Goal: Task Accomplishment & Management: Manage account settings

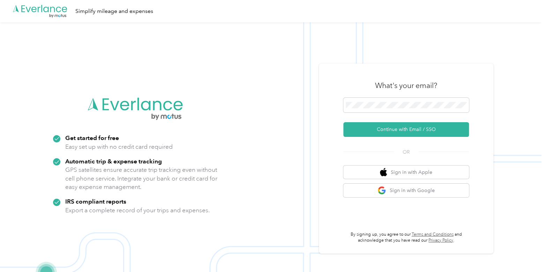
click at [54, 6] on icon ".cls-1 { fill: #00adee; } .cls-2 { fill: #fff; } .cls-3 { fill: #707372; } .cls…" at bounding box center [40, 11] width 56 height 14
click at [367, 132] on button "Continue with Email / SSO" at bounding box center [407, 129] width 126 height 15
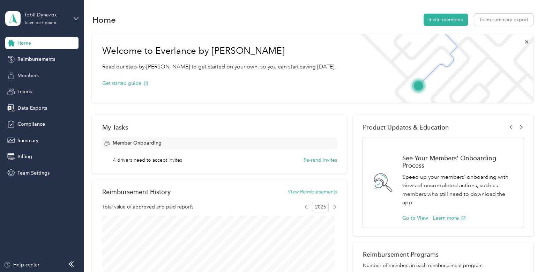
click at [51, 80] on div "Members" at bounding box center [41, 75] width 73 height 13
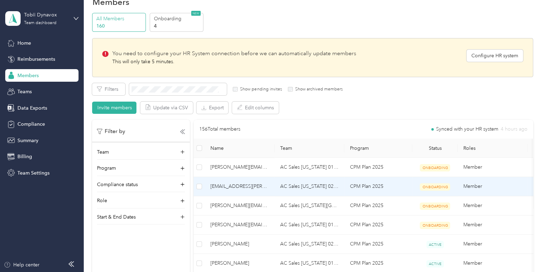
scroll to position [90, 0]
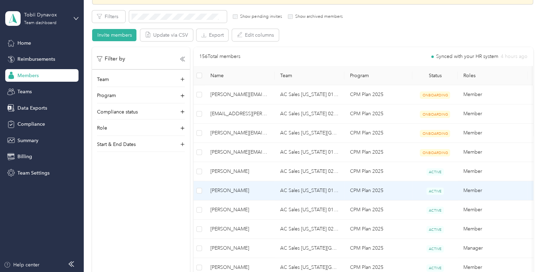
click at [259, 195] on td "[PERSON_NAME]" at bounding box center [240, 190] width 70 height 19
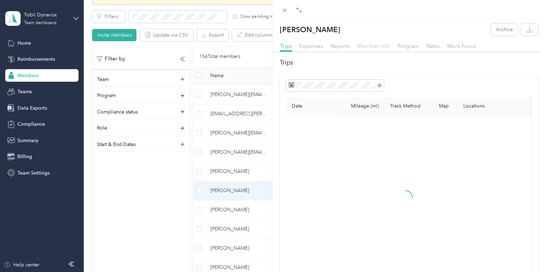
click at [381, 46] on span "Member info" at bounding box center [373, 46] width 33 height 7
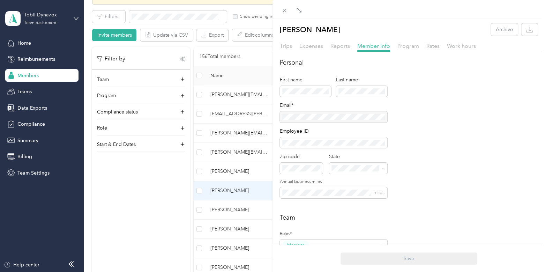
click at [285, 17] on div at bounding box center [409, 9] width 273 height 19
click at [282, 10] on icon at bounding box center [285, 10] width 6 height 6
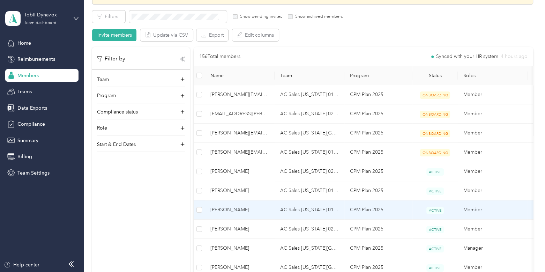
click at [258, 215] on td "[PERSON_NAME]" at bounding box center [240, 209] width 70 height 19
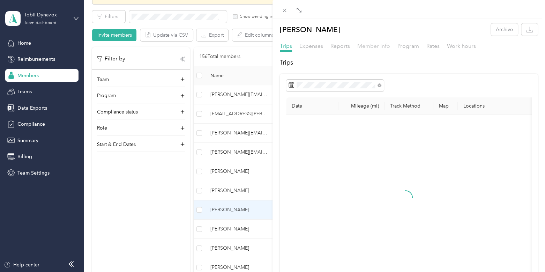
click at [377, 44] on span "Member info" at bounding box center [373, 46] width 33 height 7
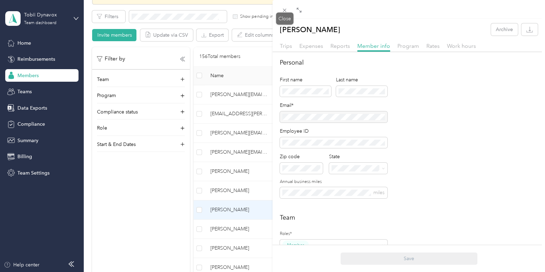
click at [283, 12] on icon at bounding box center [285, 10] width 6 height 6
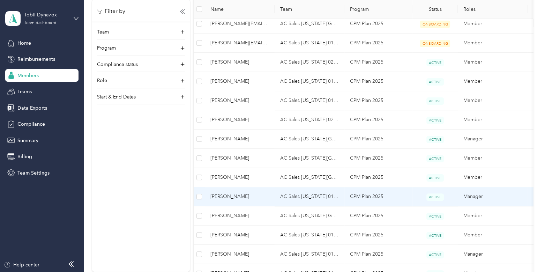
scroll to position [199, 0]
click at [274, 196] on td "[PERSON_NAME]" at bounding box center [240, 196] width 70 height 19
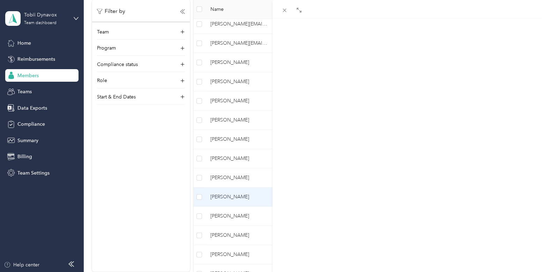
click at [378, 46] on span "Member info" at bounding box center [373, 46] width 33 height 7
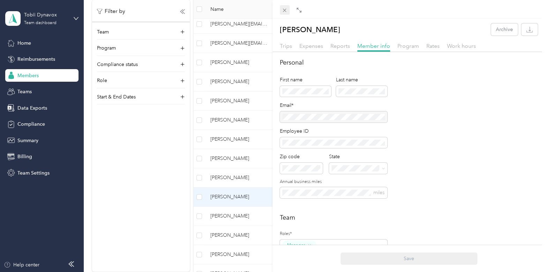
click at [288, 9] on span at bounding box center [285, 10] width 10 height 10
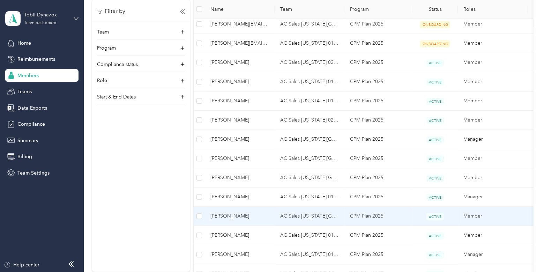
click at [249, 217] on span "[PERSON_NAME]" at bounding box center [240, 216] width 59 height 8
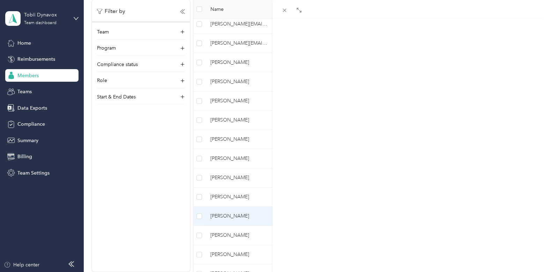
click at [370, 49] on span "Member info" at bounding box center [373, 46] width 33 height 7
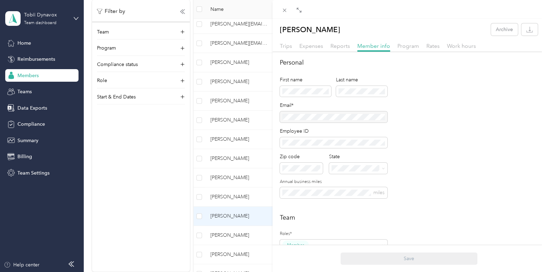
click at [42, 12] on div "[PERSON_NAME] Archive Trips Expenses Reports Member info Program Rates Work hou…" at bounding box center [272, 136] width 545 height 272
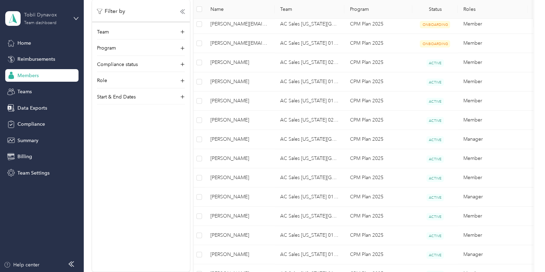
click at [50, 15] on div "Tobii Dynavox" at bounding box center [46, 14] width 44 height 7
click at [49, 69] on div "Personal dashboard" at bounding box center [34, 72] width 44 height 7
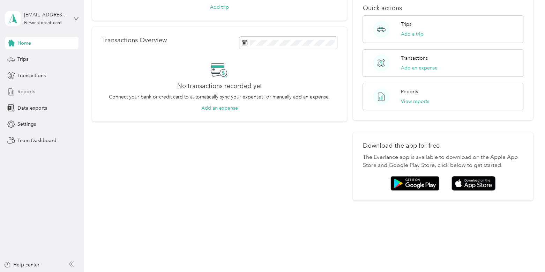
click at [35, 90] on div "Reports" at bounding box center [41, 92] width 73 height 13
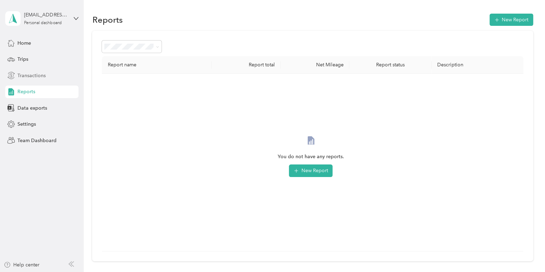
click at [21, 76] on span "Transactions" at bounding box center [31, 75] width 28 height 7
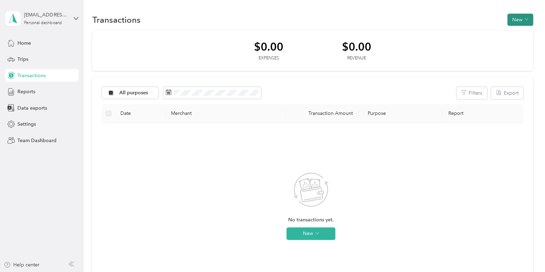
click at [511, 16] on button "New" at bounding box center [521, 20] width 26 height 12
click at [509, 30] on span "Expense" at bounding box center [515, 32] width 19 height 7
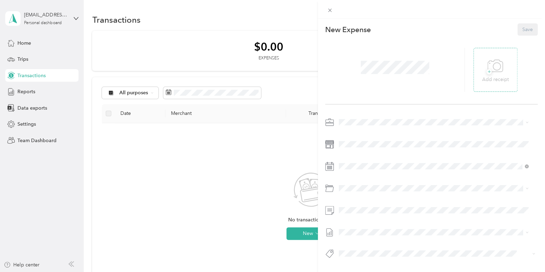
click at [488, 72] on icon at bounding box center [496, 66] width 16 height 19
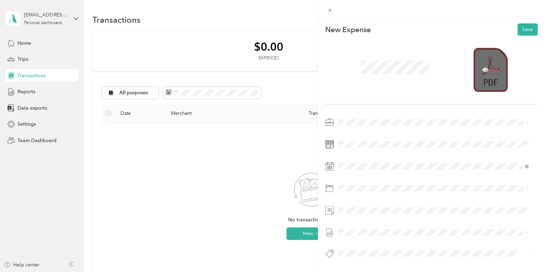
click at [493, 70] on icon at bounding box center [496, 70] width 6 height 6
click at [57, 16] on div "This expense cannot be edited because it is either under review, approved, or p…" at bounding box center [272, 136] width 545 height 272
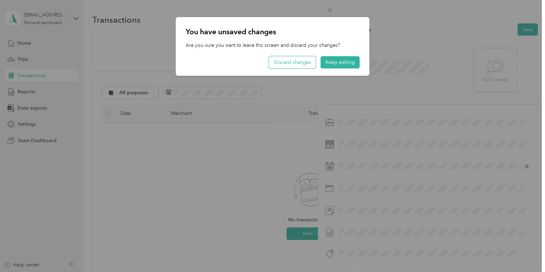
click at [276, 58] on button "Discard changes" at bounding box center [292, 62] width 47 height 12
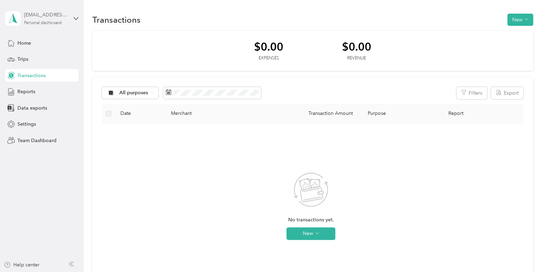
click at [53, 16] on div "[EMAIL_ADDRESS][DOMAIN_NAME]" at bounding box center [46, 14] width 44 height 7
click at [63, 84] on div "Log out" at bounding box center [78, 89] width 137 height 12
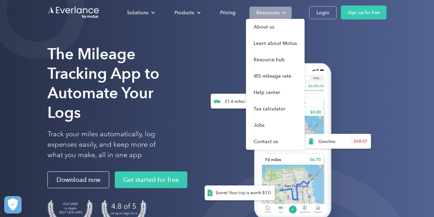
click at [272, 11] on div "Resources" at bounding box center [268, 12] width 23 height 9
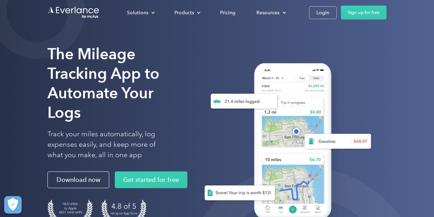
click at [267, 20] on div "Solutions For companies Easy vehicle reimbursements For self-employed Maximize …" at bounding box center [216, 12] width 339 height 25
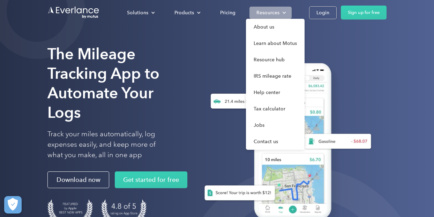
click at [266, 16] on div "Resources" at bounding box center [268, 12] width 23 height 9
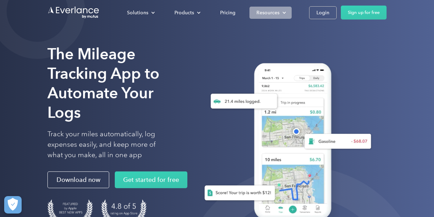
click at [267, 17] on div "Resources" at bounding box center [268, 12] width 23 height 9
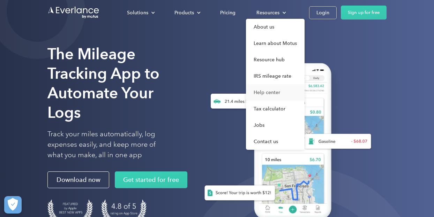
click at [270, 90] on link "Help center" at bounding box center [275, 92] width 59 height 16
